Goal: Navigation & Orientation: Find specific page/section

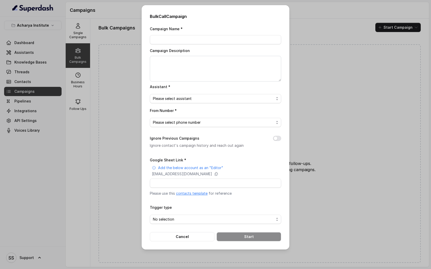
click at [132, 71] on div "Bulk Call Campaign Campaign Name * Campaign Description Assistant * Please sele…" at bounding box center [215, 134] width 431 height 269
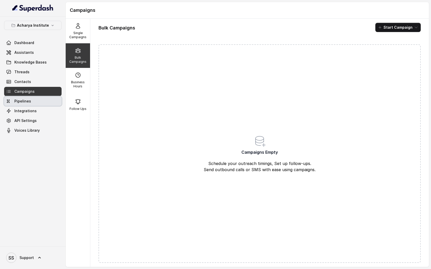
click at [40, 100] on link "Pipelines" at bounding box center [32, 101] width 57 height 9
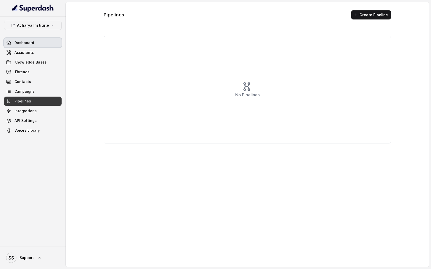
click at [43, 45] on link "Dashboard" at bounding box center [32, 42] width 57 height 9
